Goal: Obtain resource: Download file/media

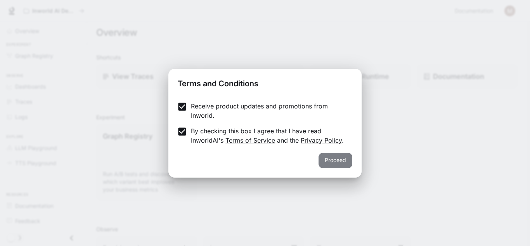
click at [338, 161] on button "Proceed" at bounding box center [335, 160] width 34 height 16
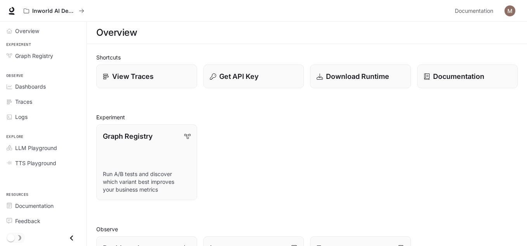
drag, startPoint x: 331, startPoint y: 160, endPoint x: 285, endPoint y: 148, distance: 47.1
click at [285, 148] on div "Graph Registry Run A/B tests and discover which variant best improves your busi…" at bounding box center [303, 159] width 427 height 82
click at [346, 78] on p "Download Runtime" at bounding box center [357, 76] width 64 height 10
click at [441, 75] on p "Documentation" at bounding box center [459, 76] width 52 height 10
